Goal: Check status: Check status

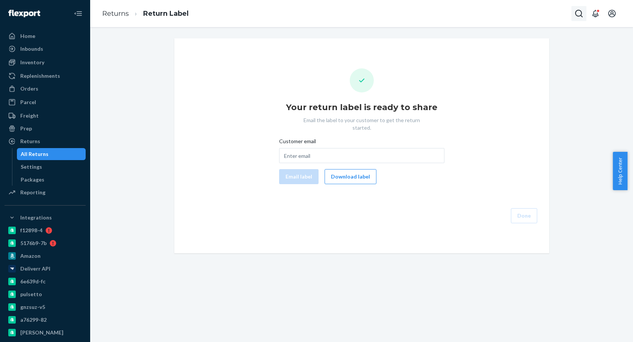
click at [578, 10] on icon "Open Search Box" at bounding box center [579, 14] width 8 height 8
click at [525, 18] on div at bounding box center [526, 13] width 120 height 15
click at [518, 12] on input "Search Input" at bounding box center [523, 14] width 92 height 8
paste input "2385921"
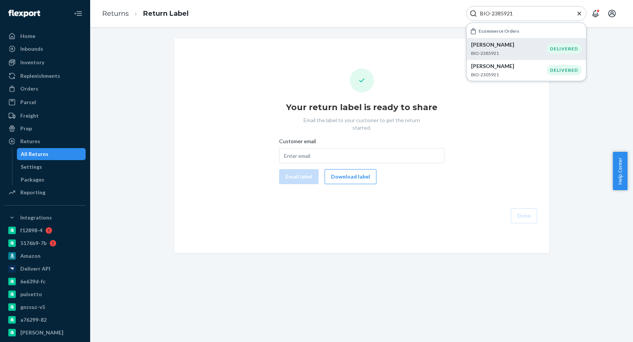
type input "BIO-2385921"
click at [513, 51] on p "BIO-2385921" at bounding box center [508, 53] width 75 height 6
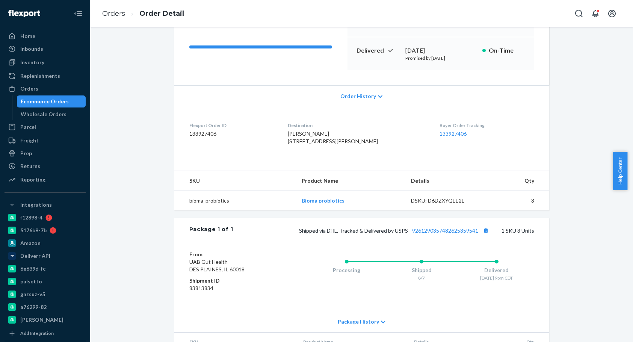
scroll to position [113, 0]
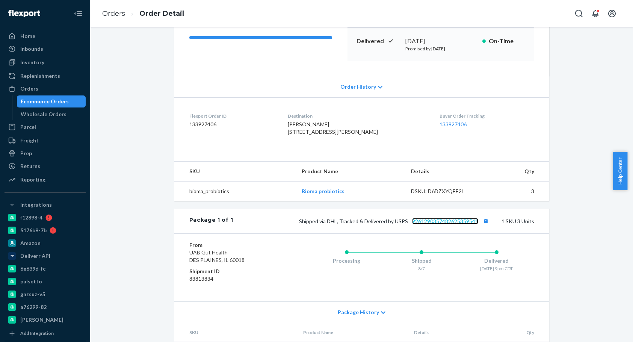
click at [444, 224] on link "9261290357482625359541" at bounding box center [445, 221] width 66 height 6
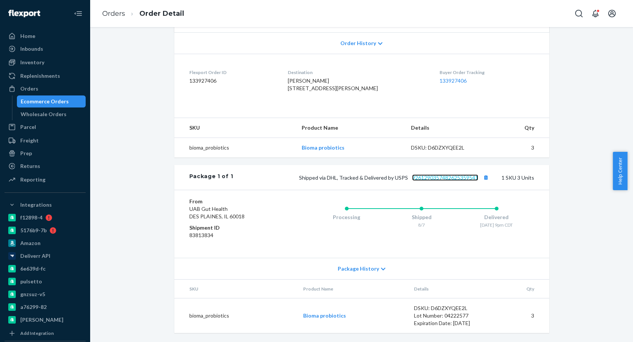
scroll to position [171, 0]
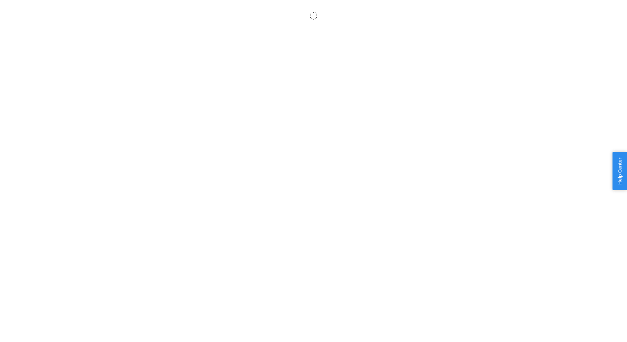
click at [417, 111] on body "× Help Center Username Get Started Inbounds Inventory Orders Billing Fast Tags …" at bounding box center [313, 179] width 627 height 342
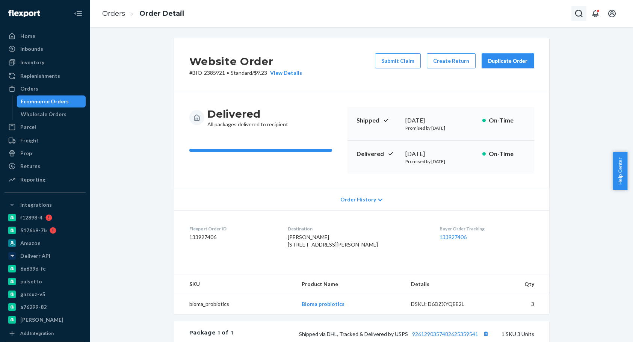
click at [579, 11] on icon "Open Search Box" at bounding box center [578, 13] width 9 height 9
click at [513, 12] on input "Search Input" at bounding box center [523, 14] width 92 height 8
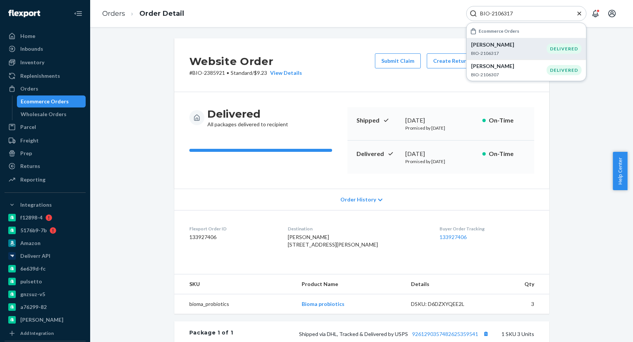
click at [530, 42] on p "[PERSON_NAME]" at bounding box center [508, 45] width 75 height 8
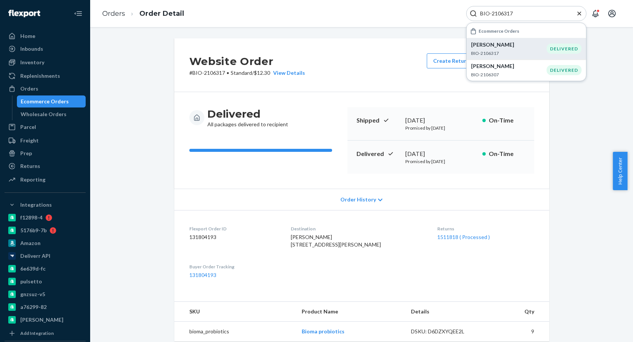
click at [526, 48] on div "Susan Garbers BIO-2106317" at bounding box center [508, 48] width 75 height 15
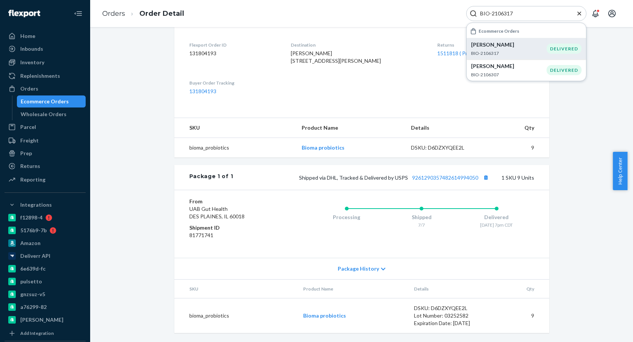
scroll to position [188, 0]
click at [448, 181] on link "9261290357482614994050" at bounding box center [445, 177] width 66 height 6
click at [497, 16] on input "BIO-2106317" at bounding box center [523, 14] width 92 height 8
paste input "385921"
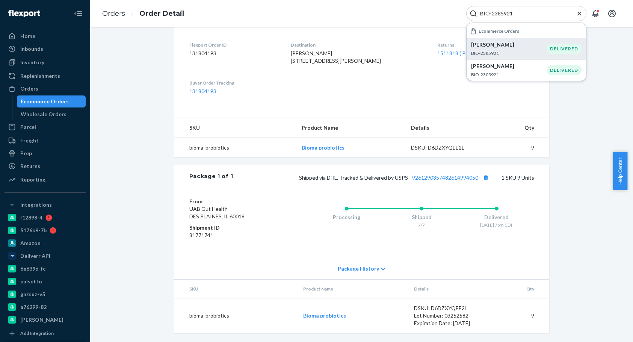
click at [510, 51] on p "BIO-2385921" at bounding box center [508, 53] width 75 height 6
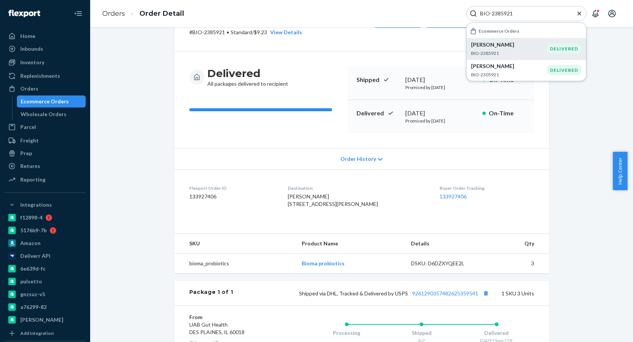
scroll to position [38, 0]
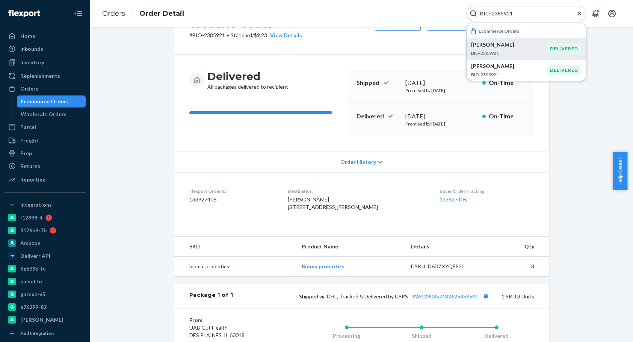
click at [504, 11] on input "BIO-2385921" at bounding box center [523, 14] width 92 height 8
paste input "513662"
type input "BIO-2513662"
click at [509, 55] on p "BIO-2513662" at bounding box center [508, 53] width 74 height 6
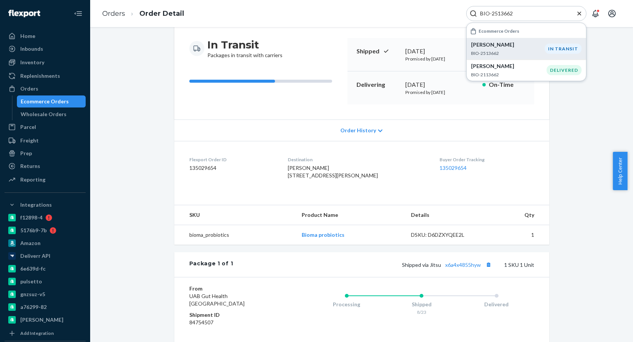
scroll to position [113, 0]
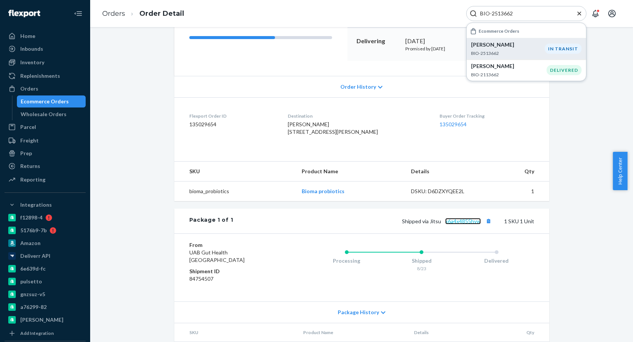
click at [471, 224] on link "x6a4x4855hyw" at bounding box center [463, 221] width 36 height 6
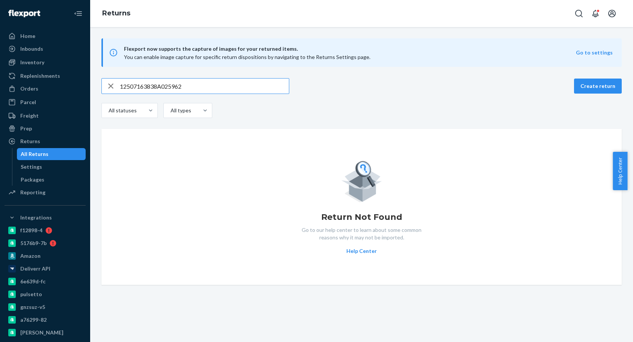
type input "12507163838A025962"
